Goal: Task Accomplishment & Management: Complete application form

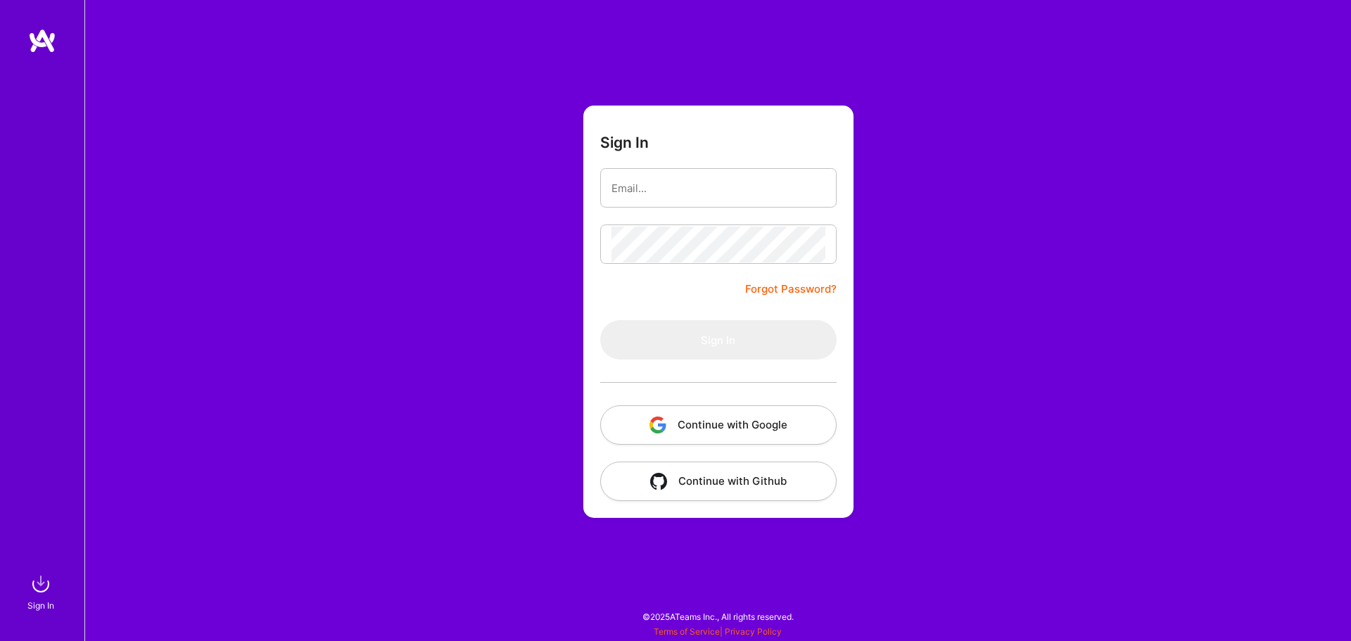
type input "[EMAIL_ADDRESS][DOMAIN_NAME]"
click at [723, 424] on button "Continue with Google" at bounding box center [718, 424] width 236 height 39
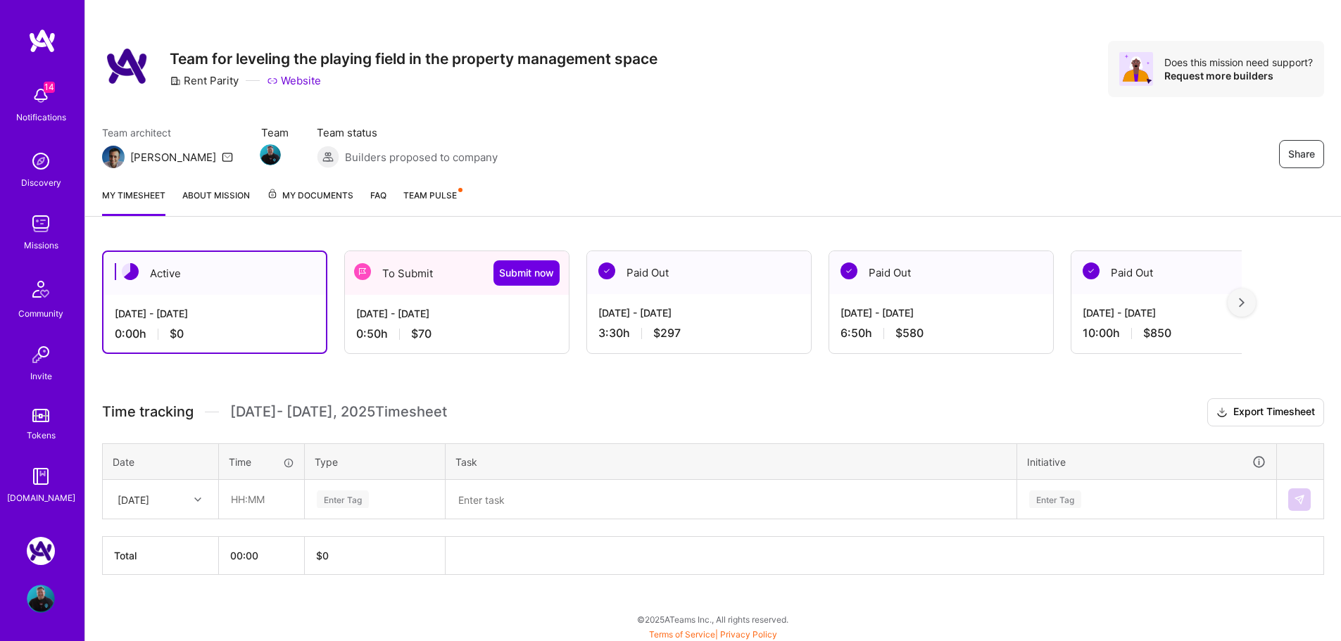
scroll to position [11, 0]
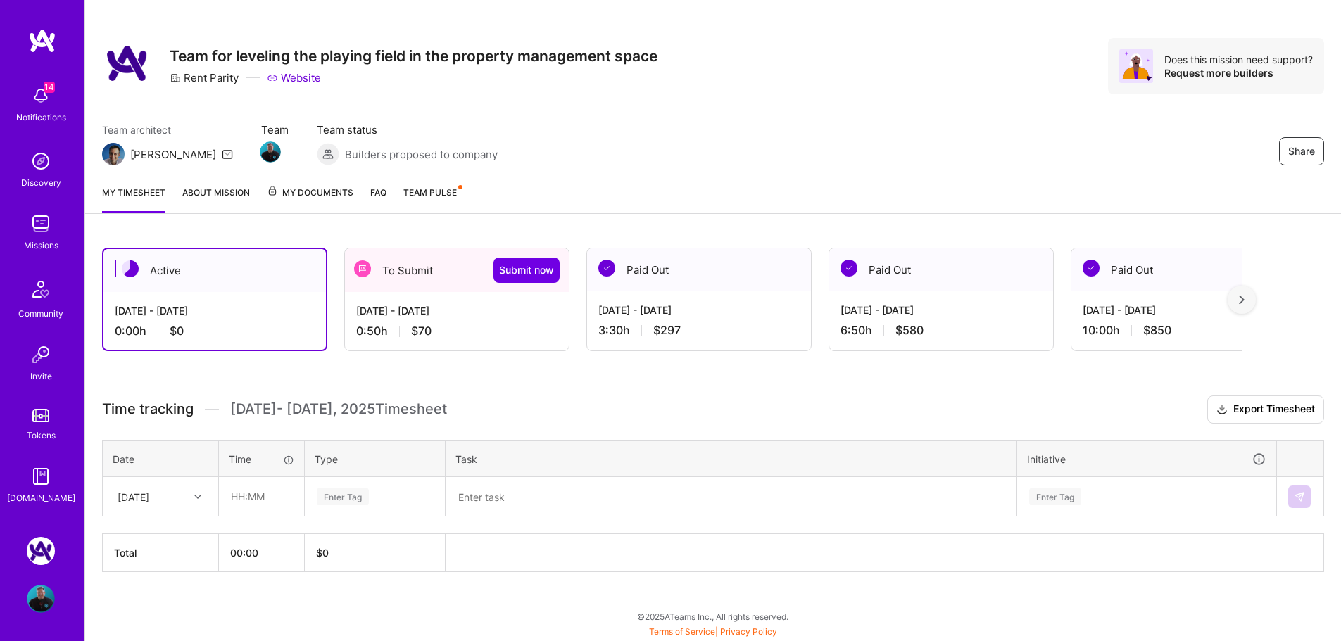
click at [412, 272] on div "To Submit Submit now" at bounding box center [457, 270] width 224 height 44
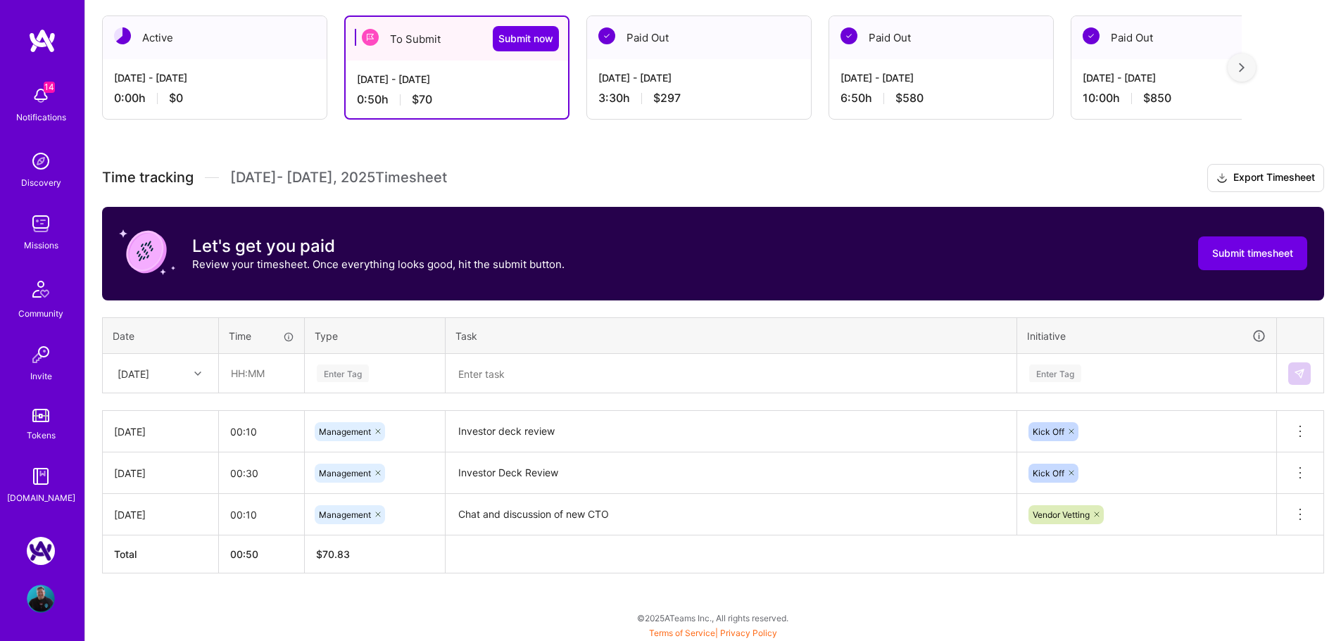
scroll to position [245, 0]
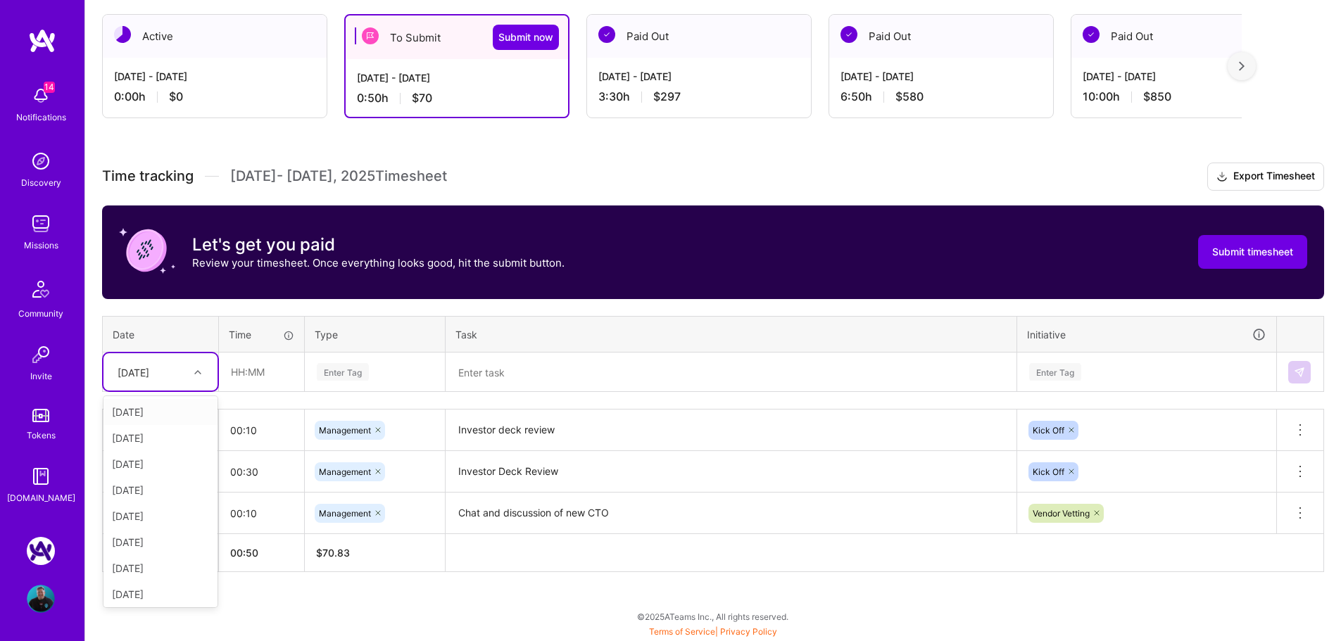
click at [199, 374] on icon at bounding box center [197, 372] width 7 height 7
click at [177, 410] on div "[DATE]" at bounding box center [160, 412] width 114 height 26
click at [247, 374] on input "text" at bounding box center [262, 371] width 84 height 37
type input "00:10"
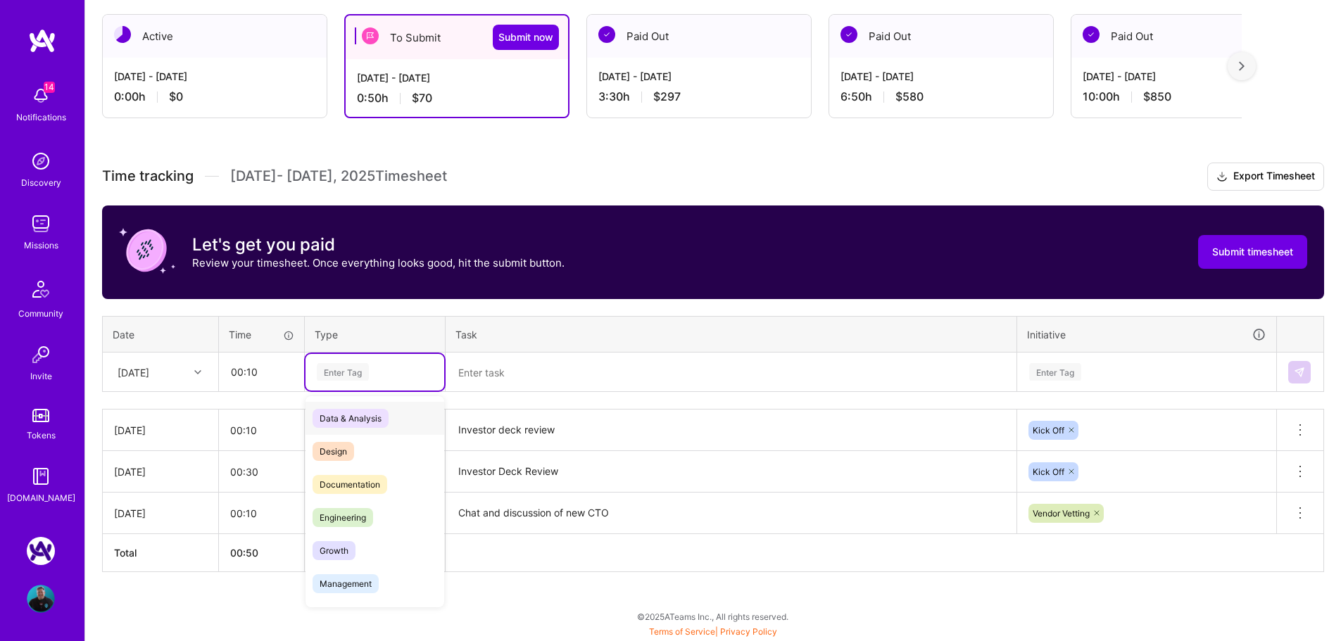
click at [353, 373] on div "Enter Tag" at bounding box center [343, 372] width 52 height 22
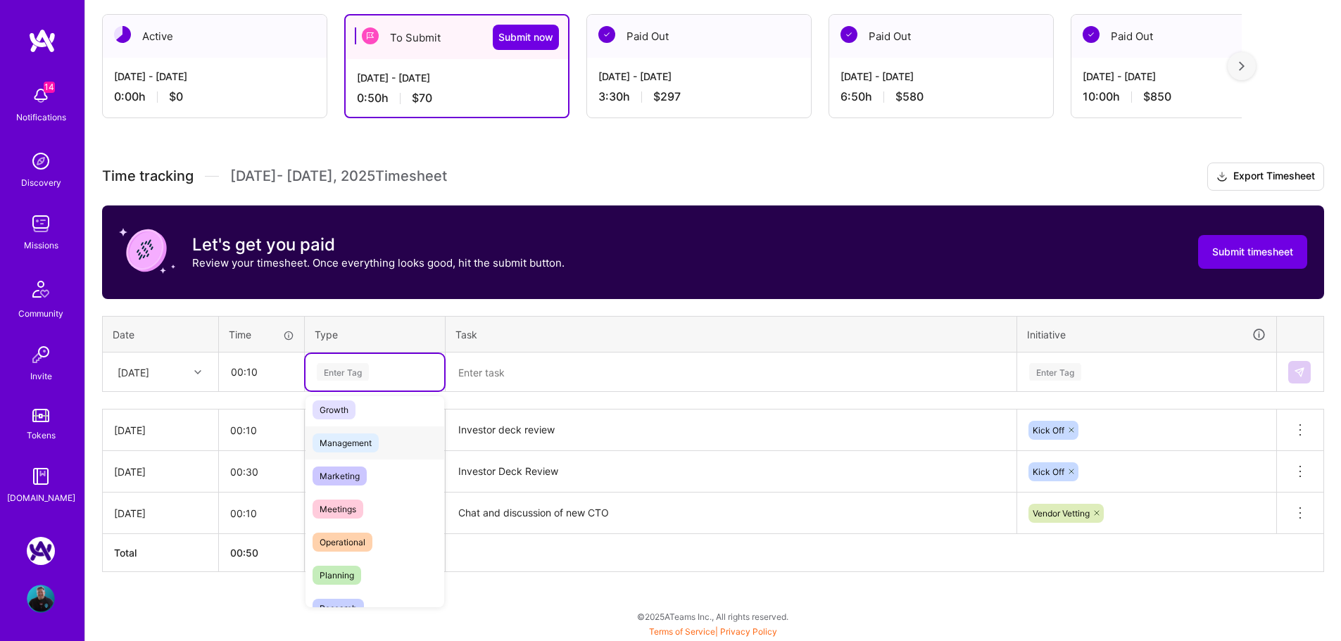
click at [377, 450] on span "Management" at bounding box center [346, 443] width 66 height 19
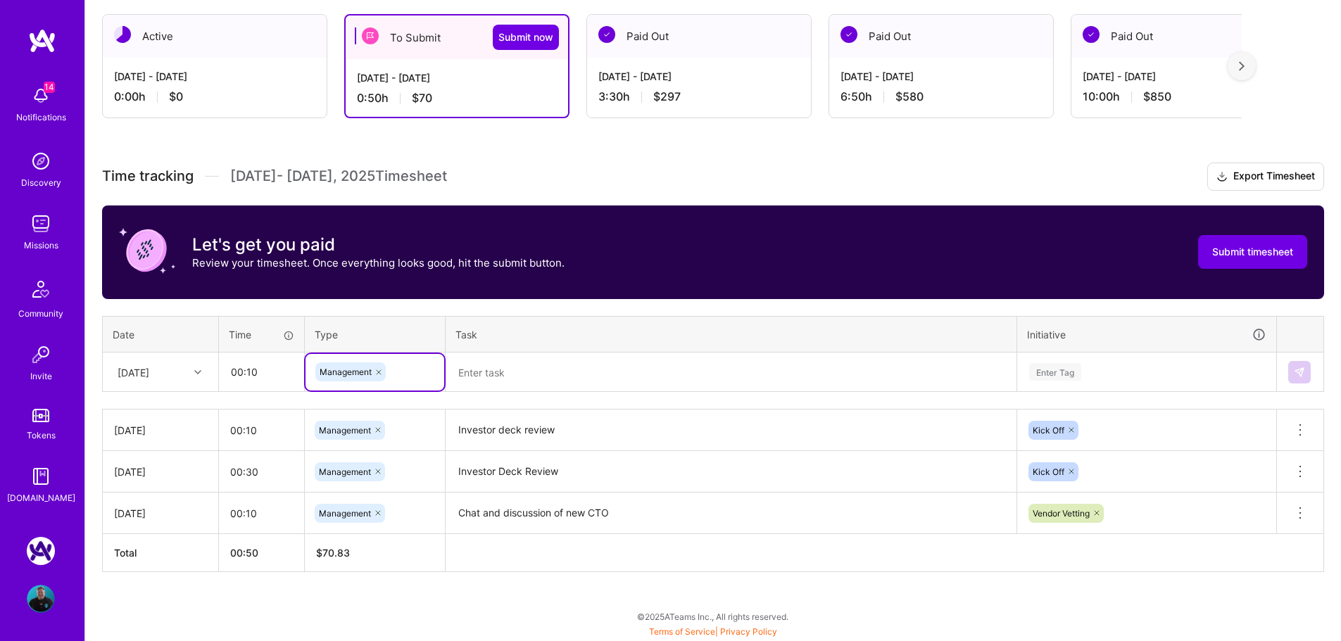
click at [545, 374] on textarea at bounding box center [731, 372] width 568 height 37
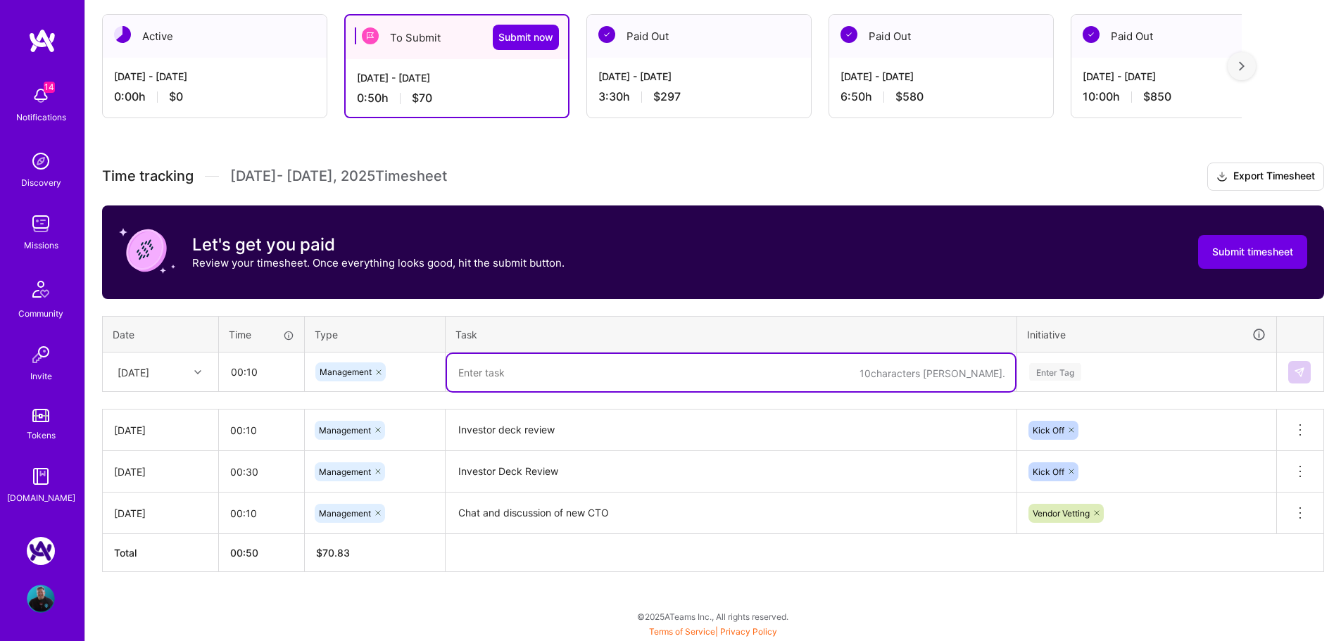
type textarea "I"
type textarea "E"
type textarea "Vendor communication"
click at [1065, 371] on div "Enter Tag" at bounding box center [1055, 372] width 52 height 22
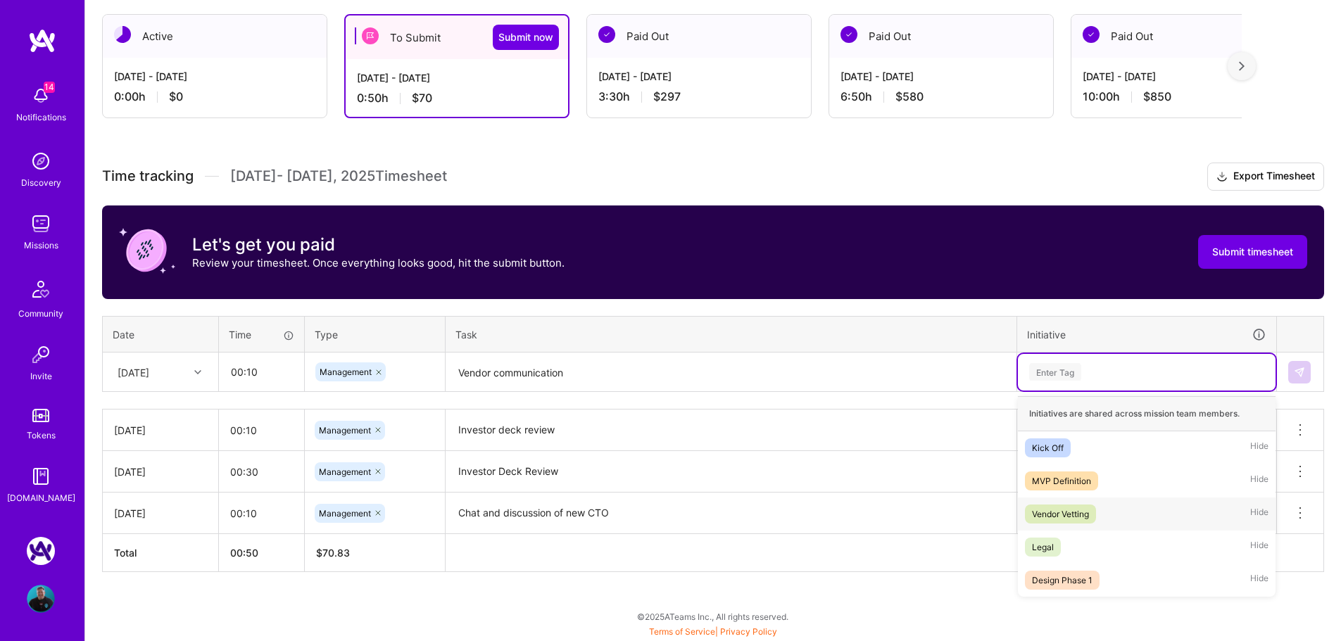
click at [1082, 513] on div "Vendor Vetting" at bounding box center [1060, 514] width 57 height 15
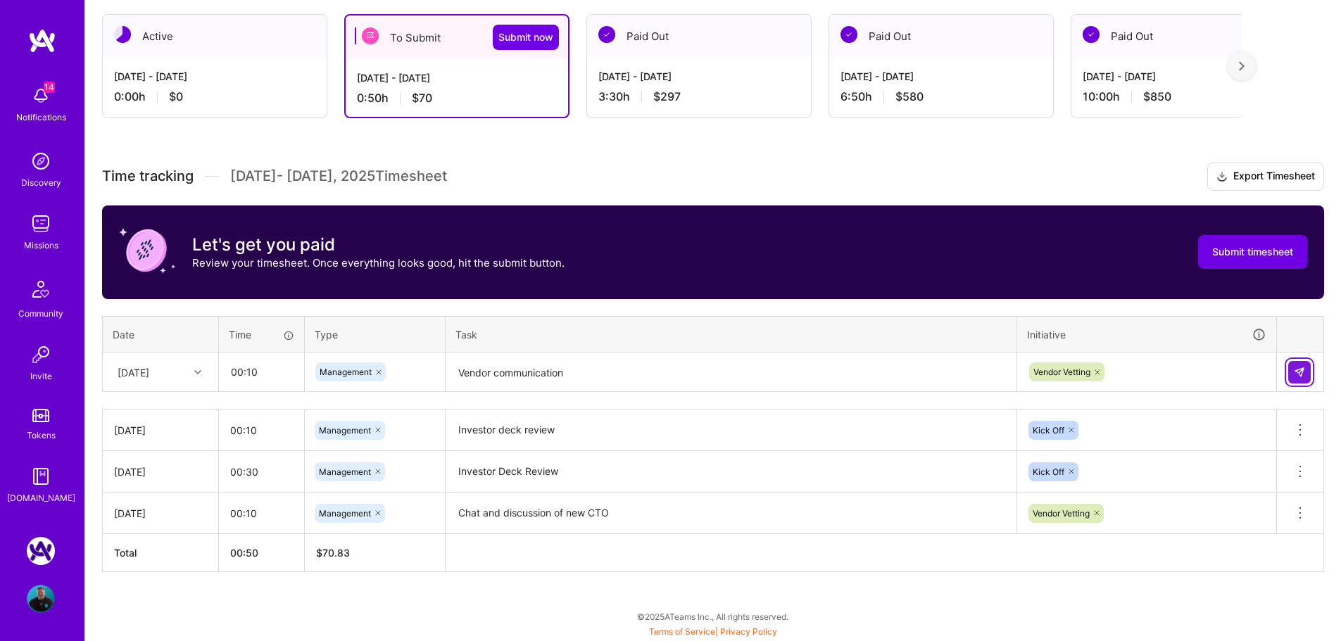
click at [1303, 375] on img at bounding box center [1299, 372] width 11 height 11
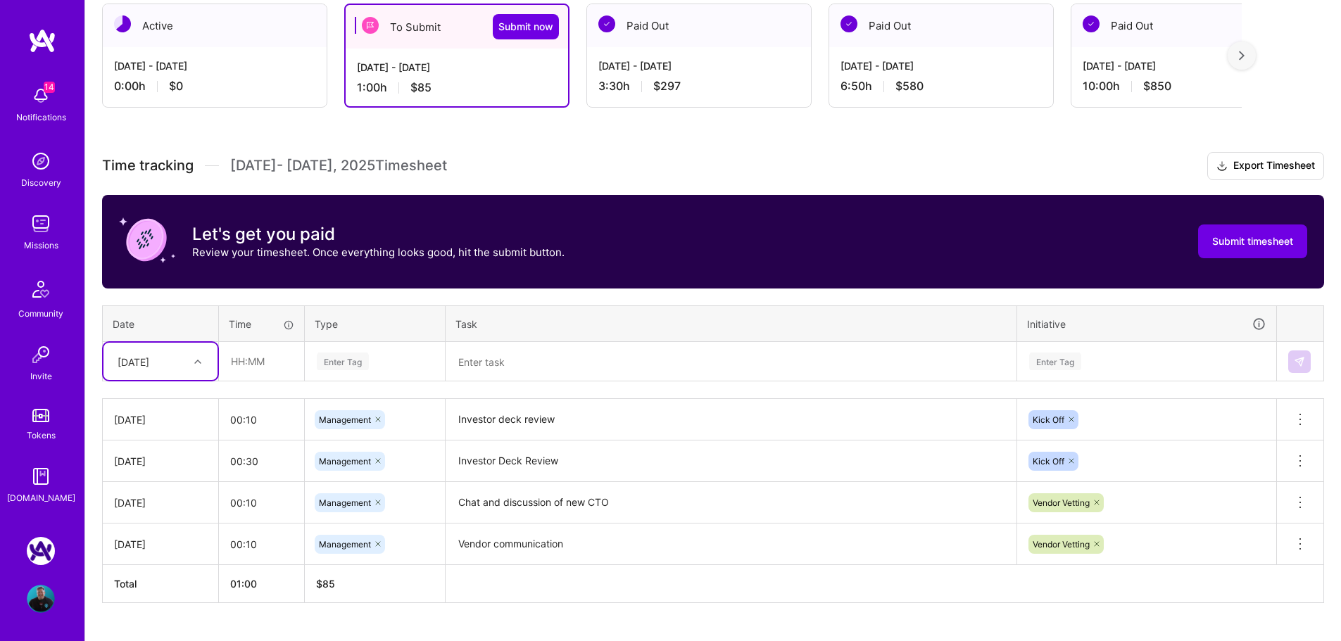
scroll to position [286, 0]
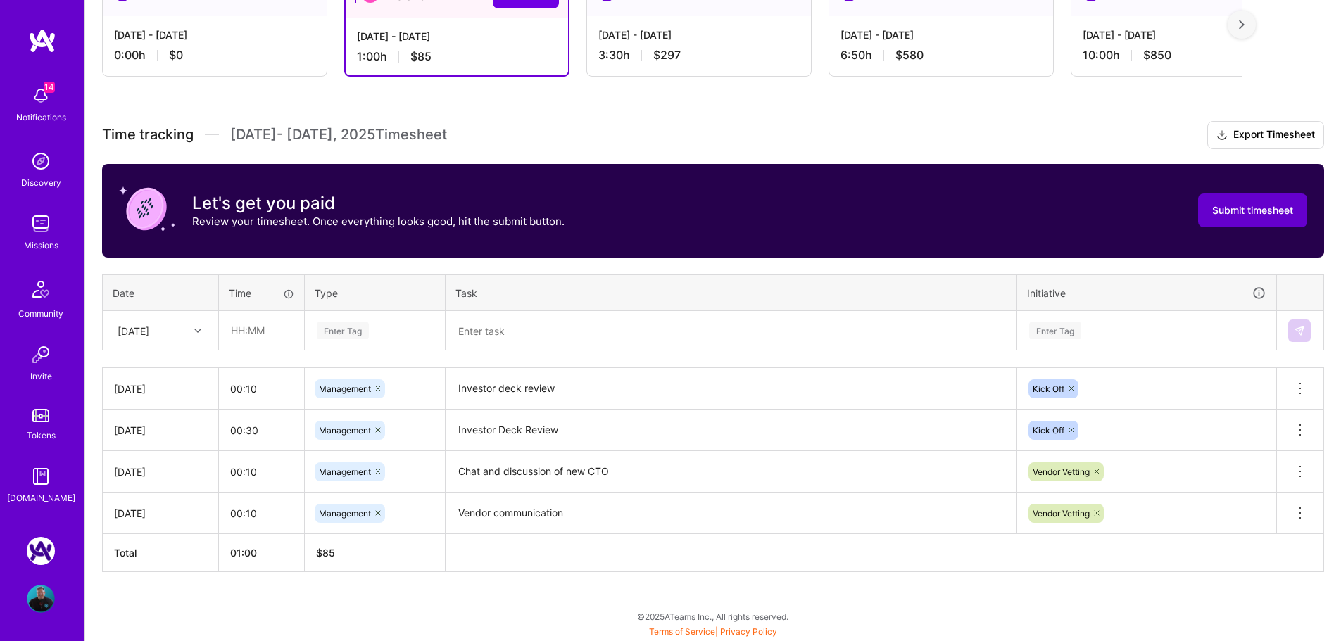
click at [1228, 211] on span "Submit timesheet" at bounding box center [1252, 210] width 81 height 14
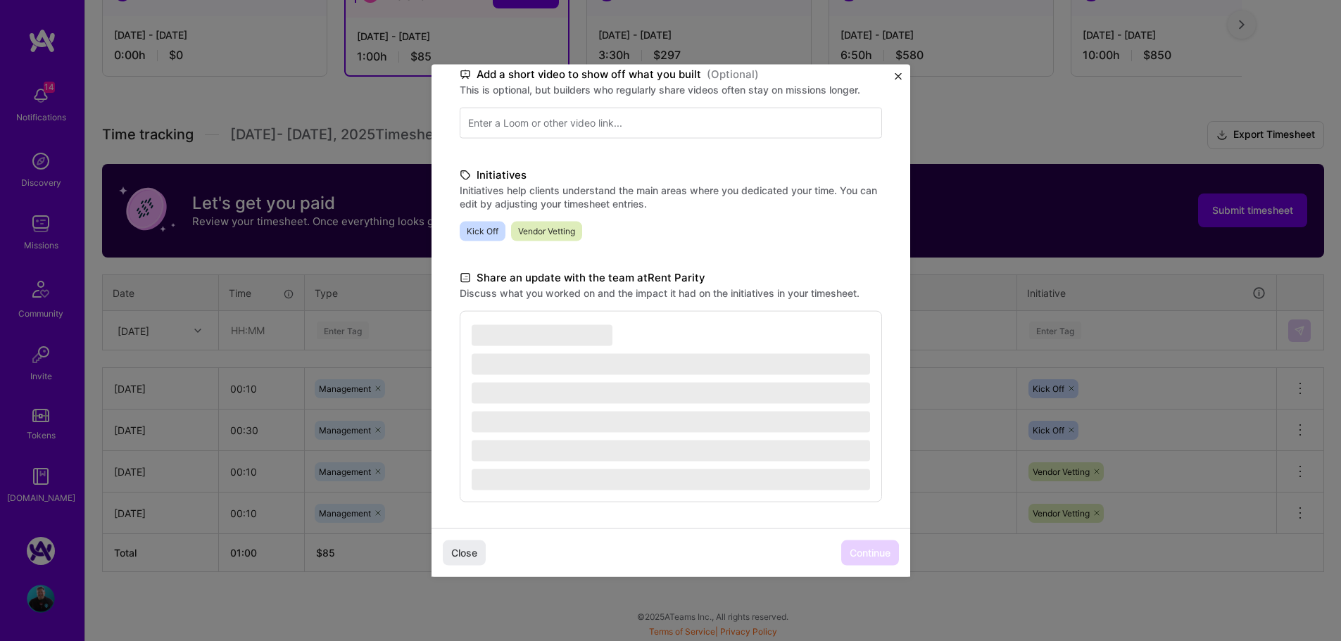
scroll to position [236, 0]
click at [545, 352] on span "‌" at bounding box center [671, 361] width 398 height 21
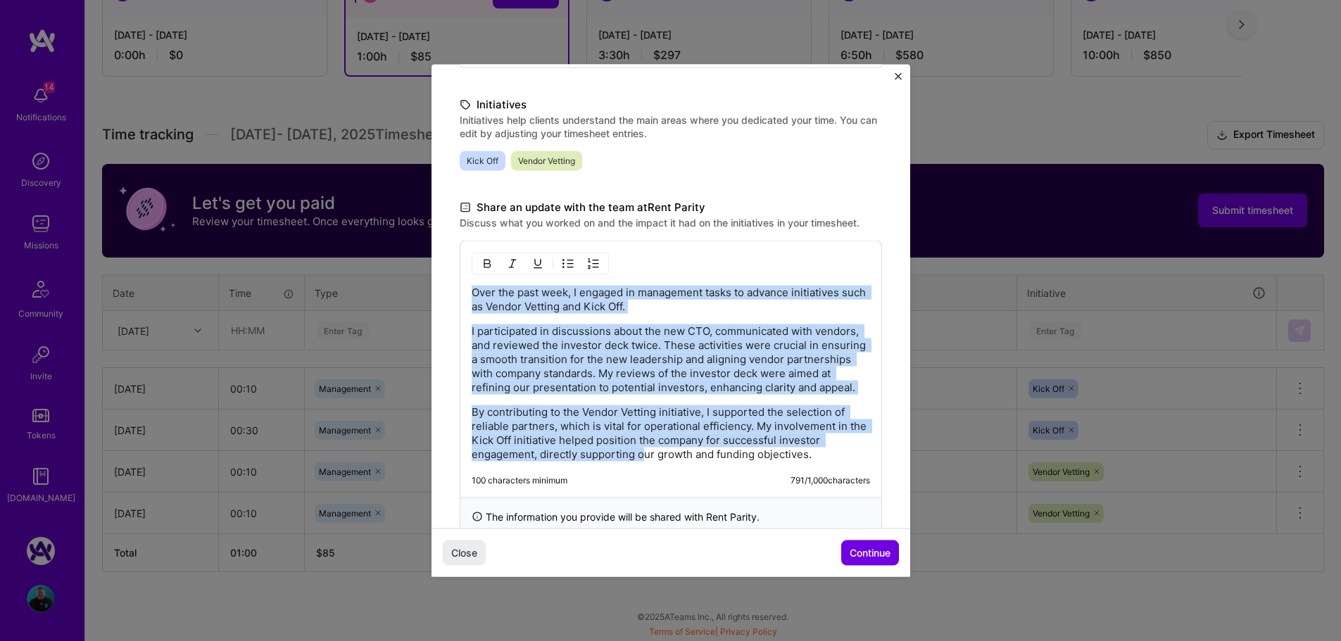
scroll to position [354, 0]
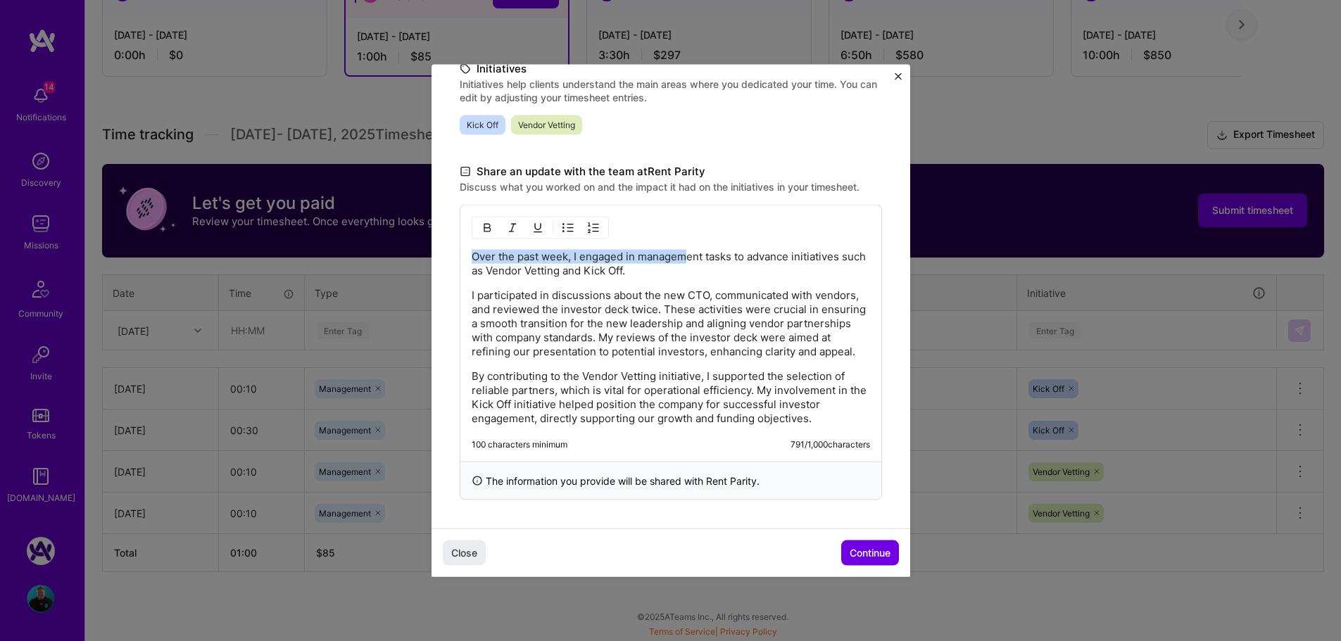
drag, startPoint x: 471, startPoint y: 357, endPoint x: 926, endPoint y: 492, distance: 474.3
click at [926, 492] on div "Demo day Take a moment to reflect on what you've built over the last two weeks …" at bounding box center [670, 320] width 1341 height 641
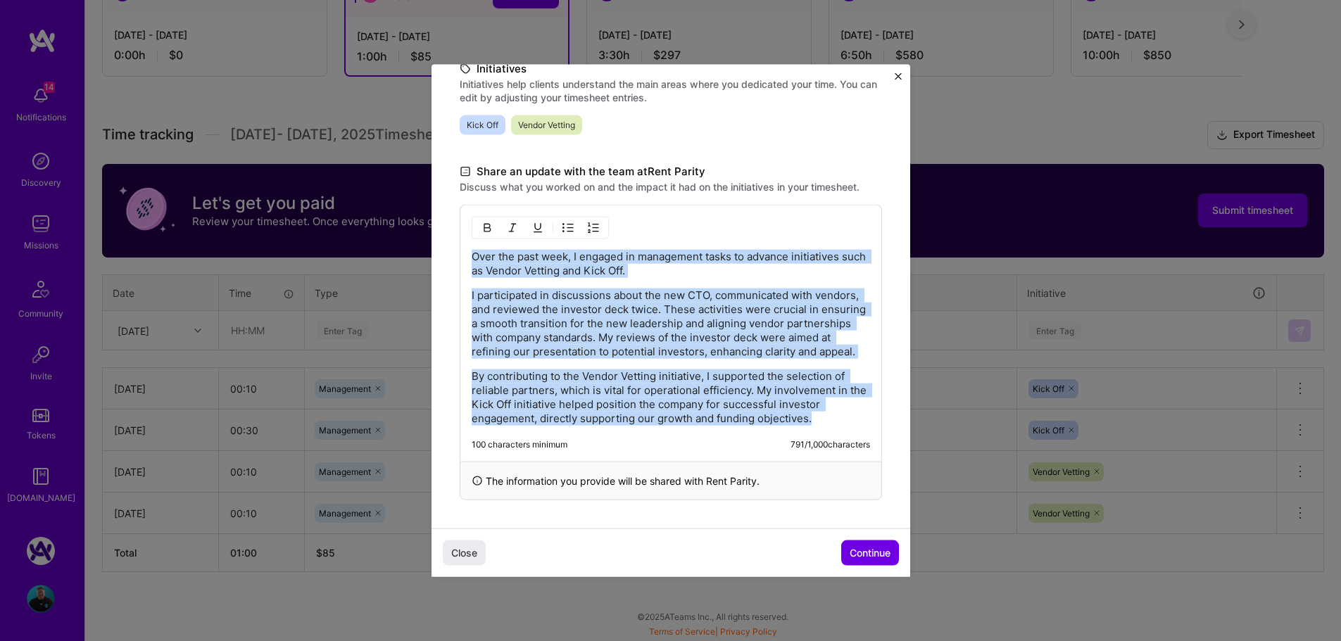
drag, startPoint x: 821, startPoint y: 423, endPoint x: 469, endPoint y: 236, distance: 398.6
click at [469, 236] on div "Over the past week, I engaged in management tasks to advance initiatives such a…" at bounding box center [671, 332] width 422 height 257
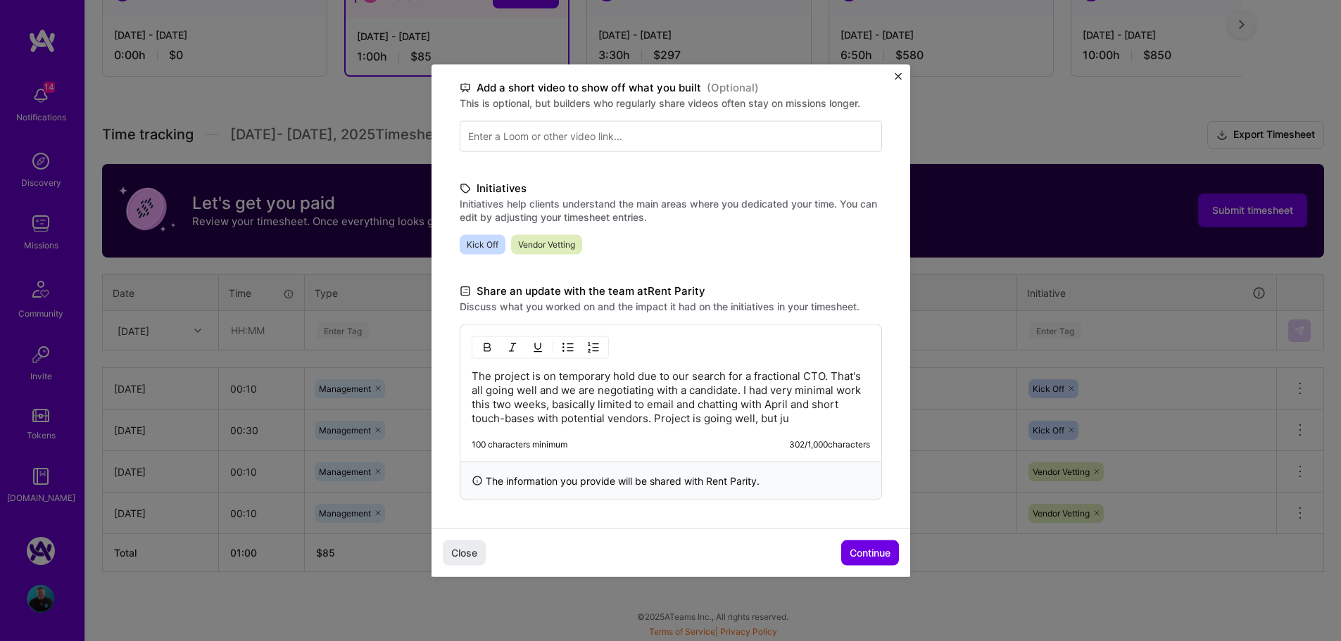
scroll to position [234, 0]
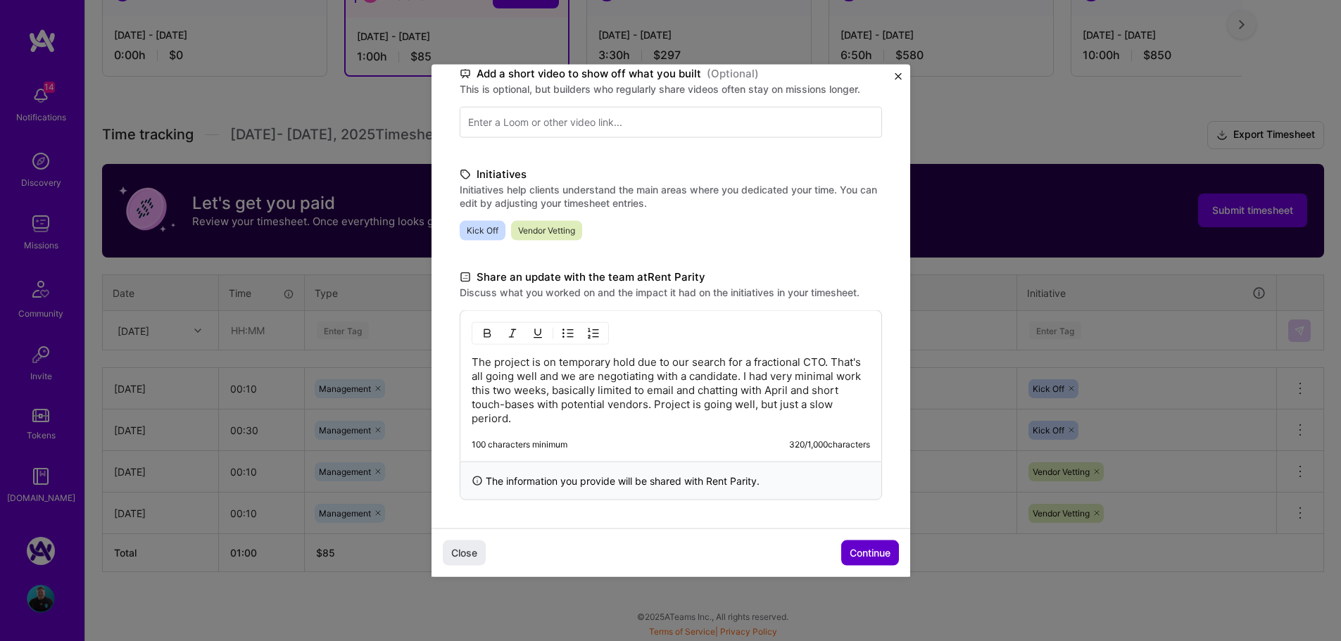
click at [861, 553] on span "Continue" at bounding box center [870, 553] width 41 height 14
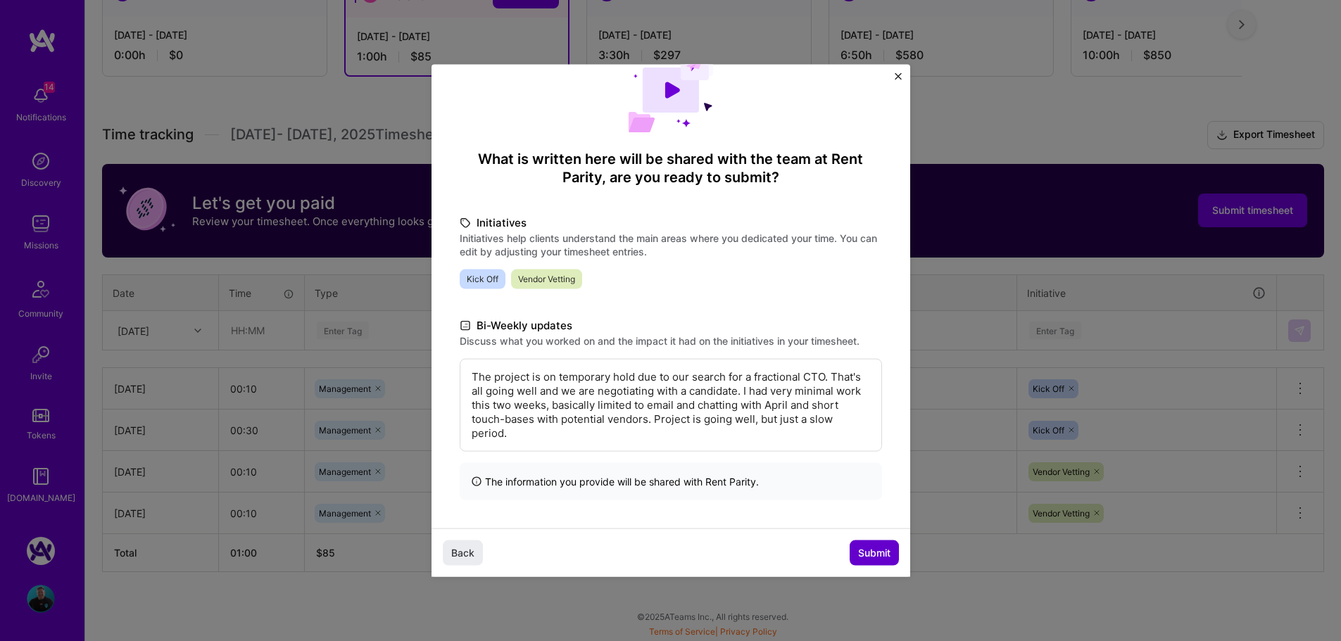
click at [867, 553] on span "Submit" at bounding box center [874, 553] width 32 height 14
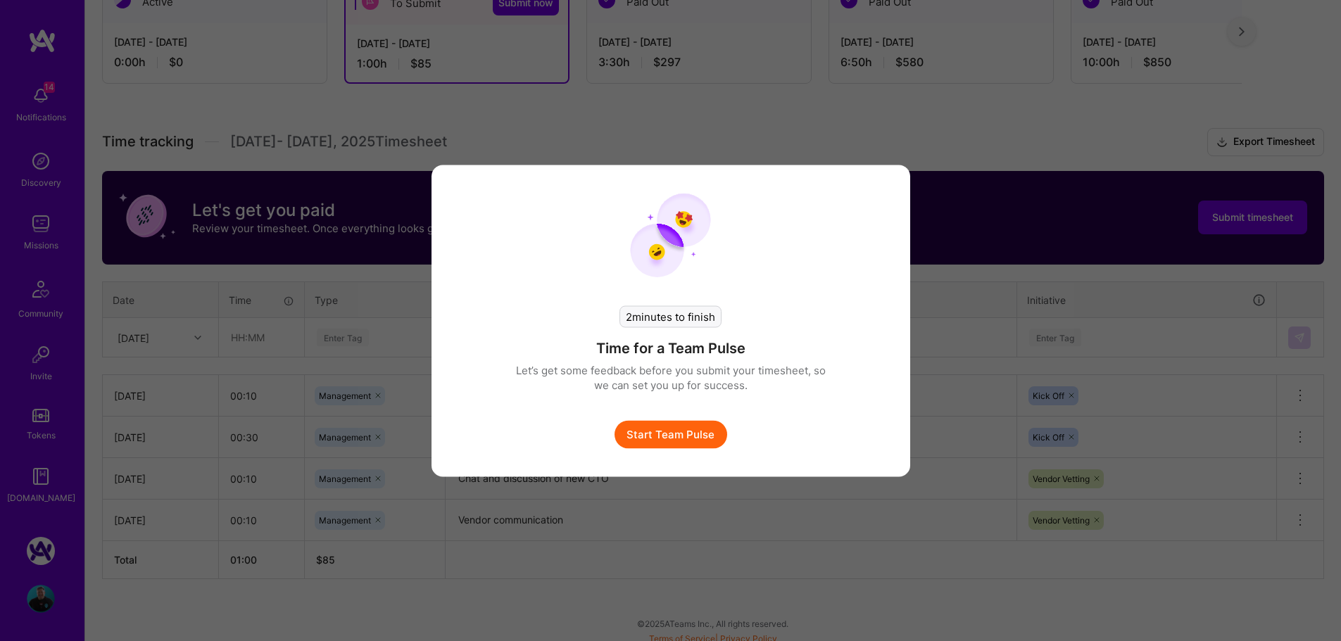
scroll to position [279, 0]
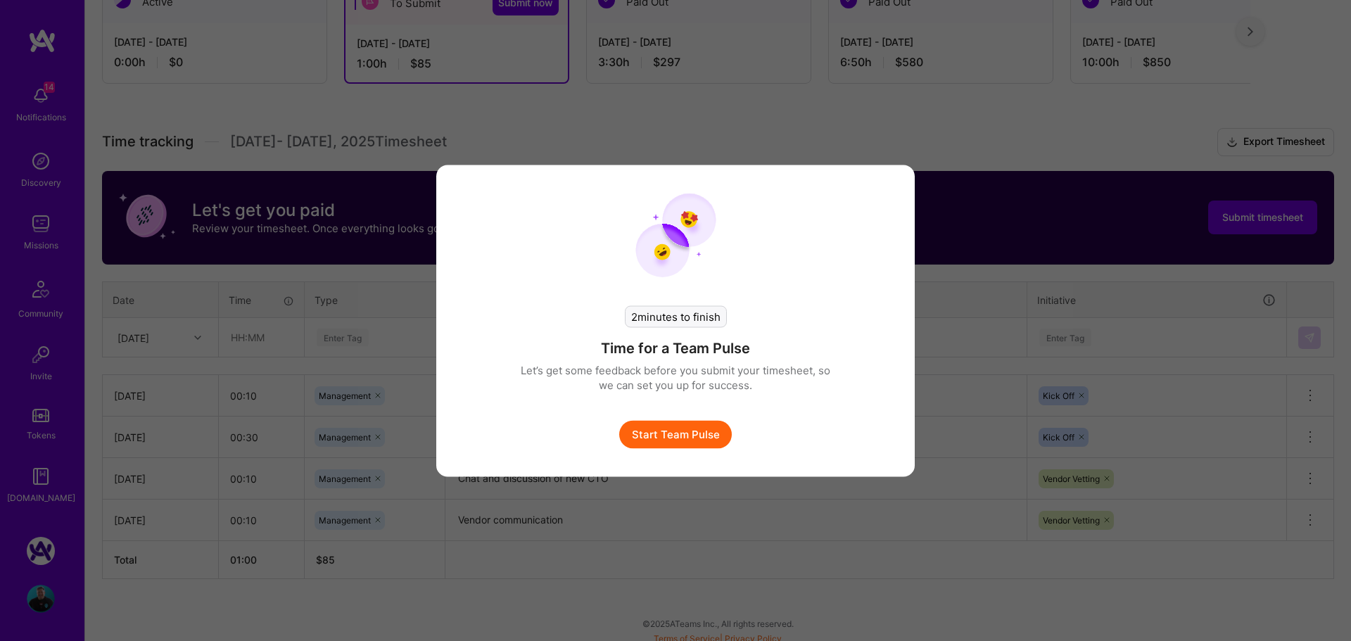
click at [685, 441] on button "Start Team Pulse" at bounding box center [675, 434] width 113 height 28
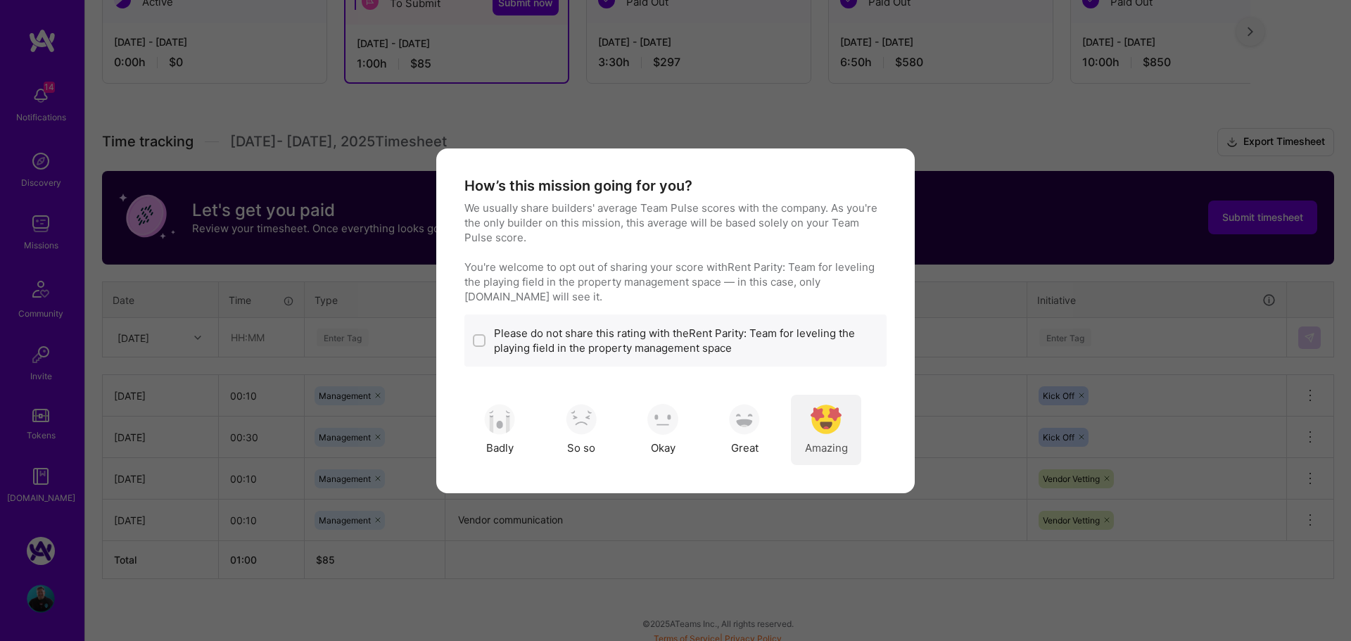
click at [833, 433] on img "modal" at bounding box center [826, 419] width 31 height 31
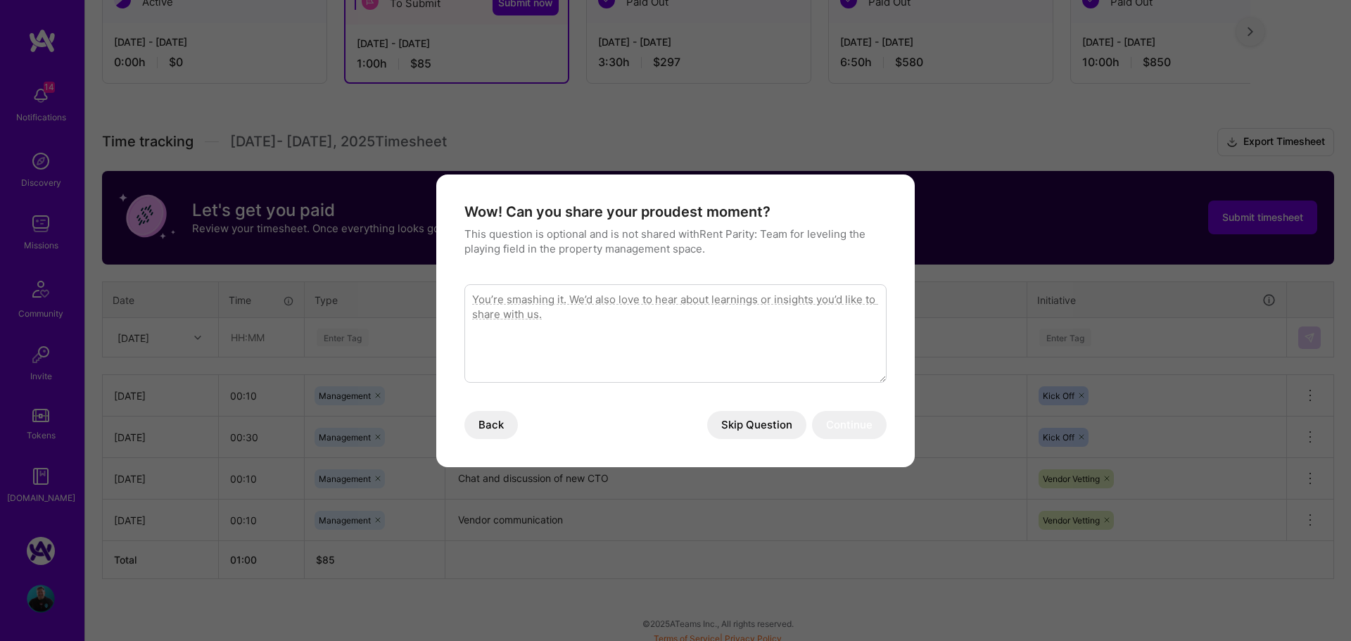
click at [749, 425] on button "Skip Question" at bounding box center [756, 425] width 99 height 28
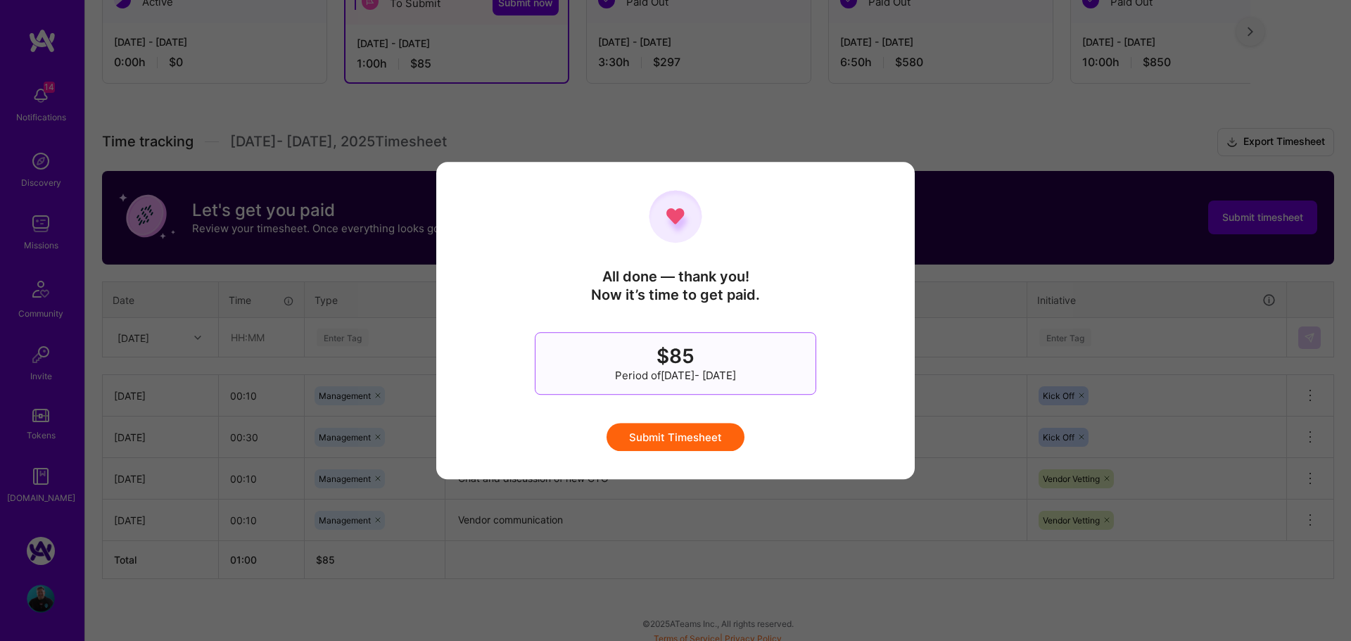
click at [695, 435] on button "Submit Timesheet" at bounding box center [676, 437] width 138 height 28
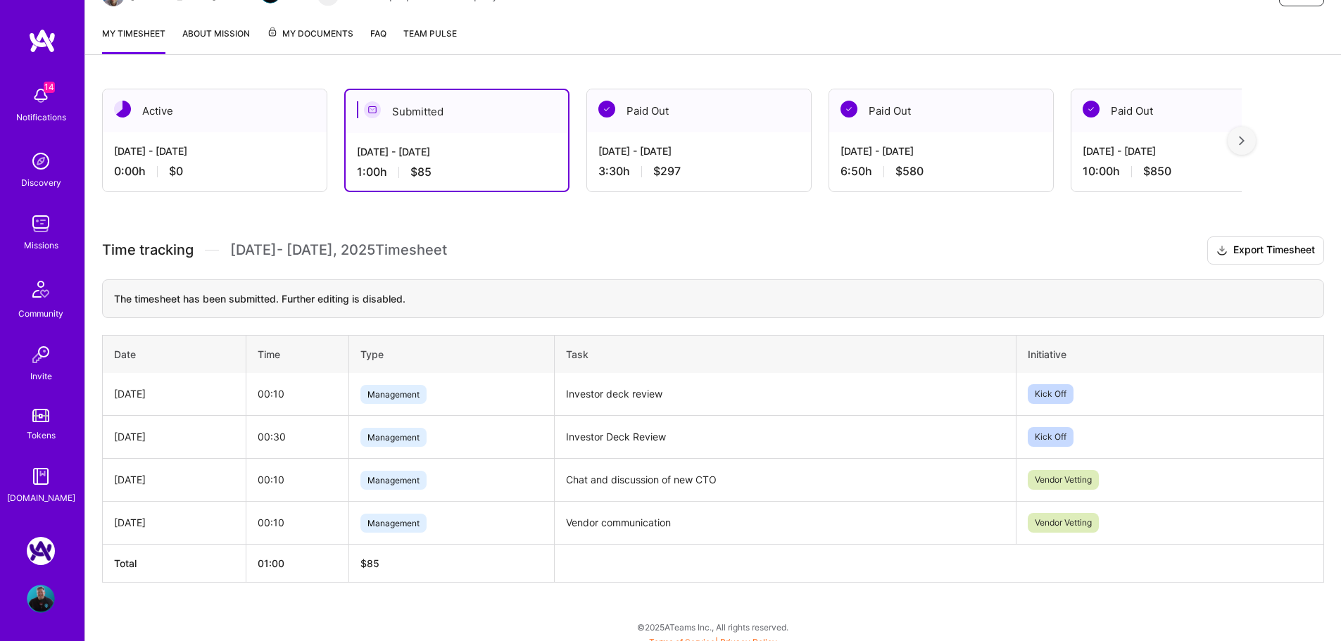
scroll to position [181, 0]
